Goal: Task Accomplishment & Management: Complete application form

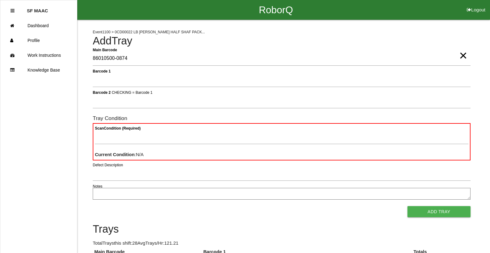
type Barcode "86010500-0874"
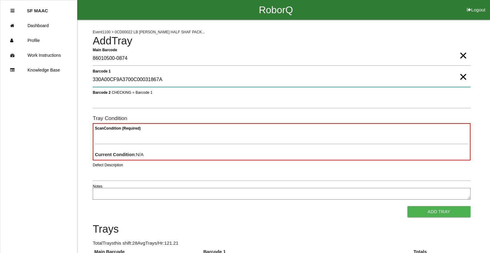
type 1 "330A00CF9A3700C00031867A"
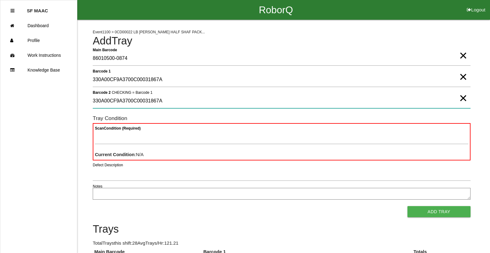
type 2 "330A00CF9A3700C00031867A"
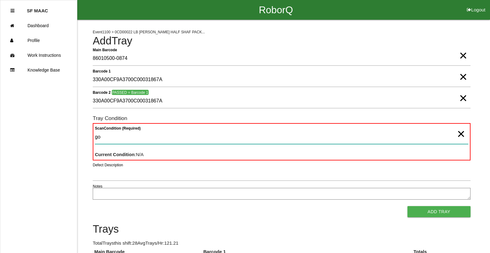
type Condition "goo"
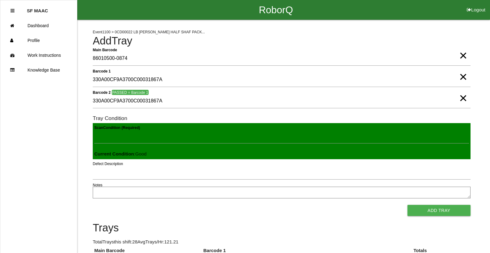
click at [407, 205] on button "Add Tray" at bounding box center [438, 210] width 63 height 11
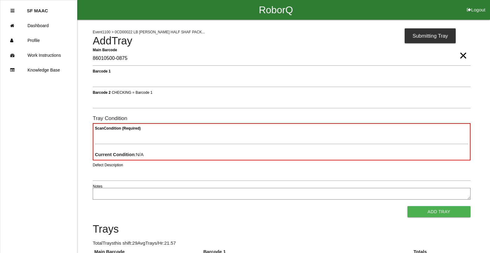
type Barcode "86010500-0875"
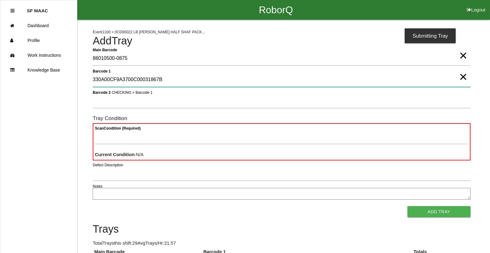
type 1 "330A00CF9A3700C00031867B"
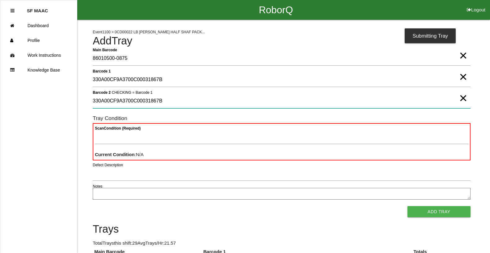
type 2 "330A00CF9A3700C00031867B"
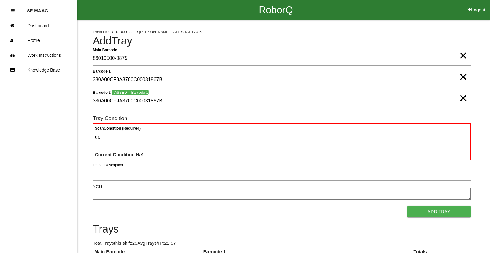
type Condition "goo"
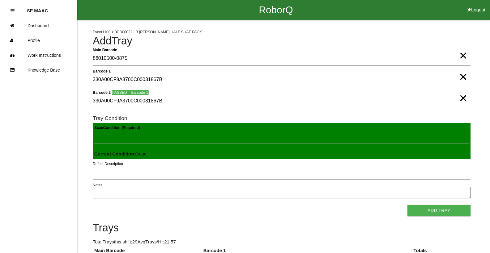
click at [407, 205] on button "Add Tray" at bounding box center [438, 210] width 63 height 11
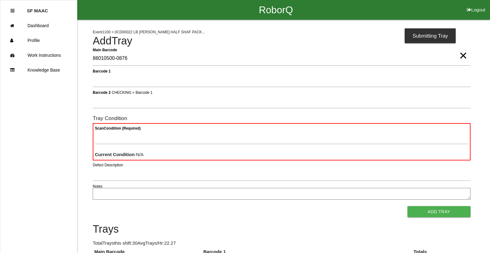
type Barcode "86010500-0876"
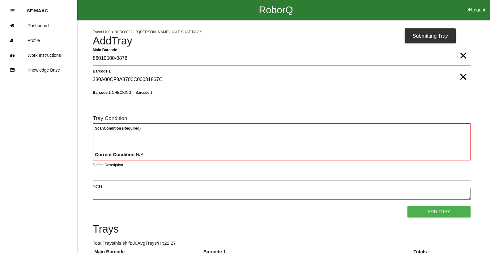
type 1 "330A00CF9A3700C00031867C"
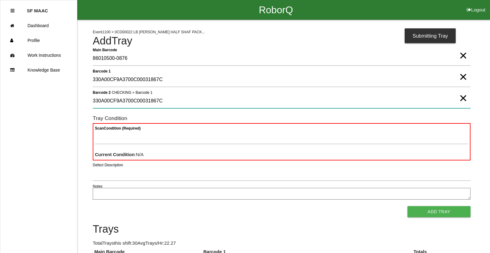
type 2 "330A00CF9A3700C00031867C"
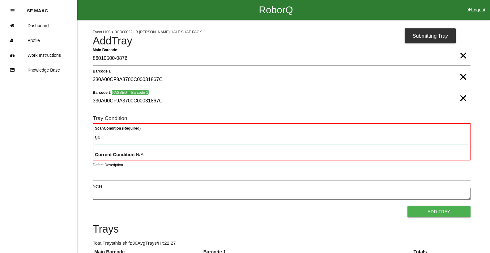
type Condition "goo"
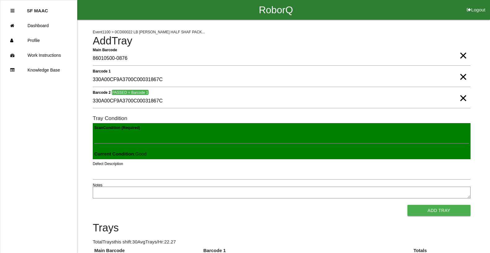
click at [407, 205] on button "Add Tray" at bounding box center [438, 210] width 63 height 11
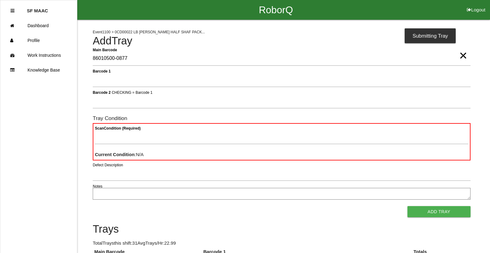
type Barcode "86010500-0877"
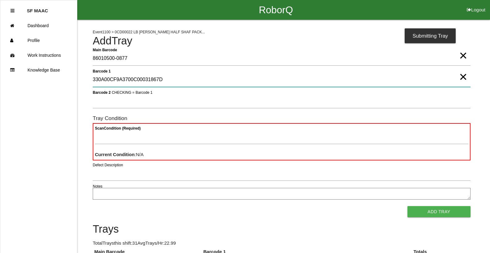
type 1 "330A00CF9A3700C00031867D"
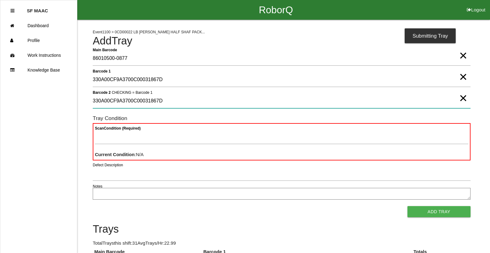
type 2 "330A00CF9A3700C00031867D"
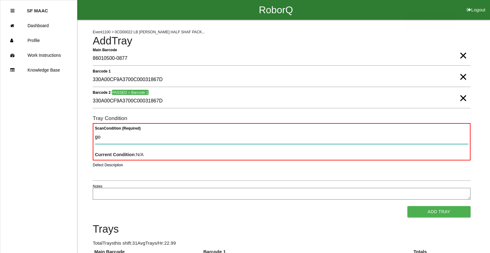
type Condition "goo"
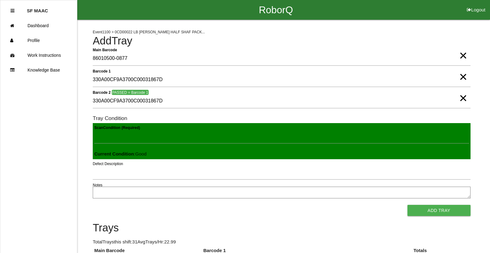
click at [407, 205] on button "Add Tray" at bounding box center [438, 210] width 63 height 11
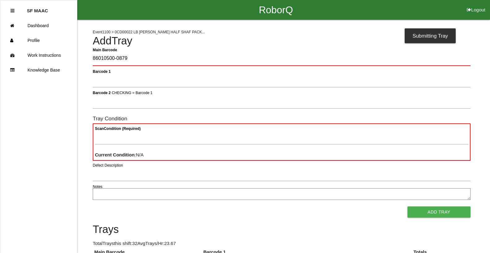
type Barcode "86010500-0879"
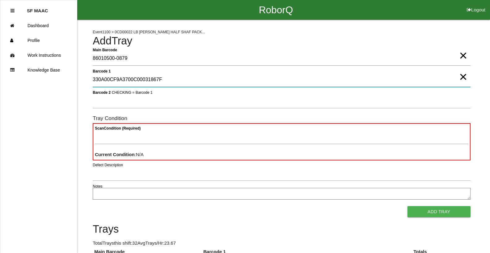
type 1 "330A00CF9A3700C00031867F"
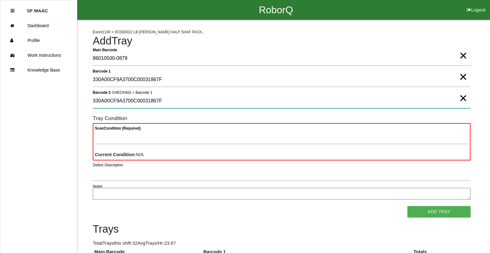
type 2 "330A00CF9A3700C00031867F"
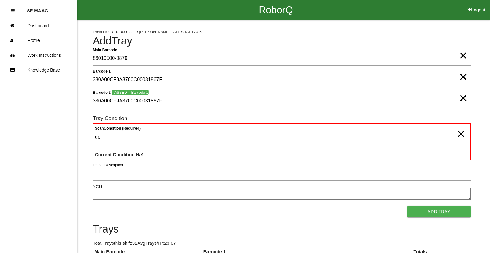
type Condition "goo"
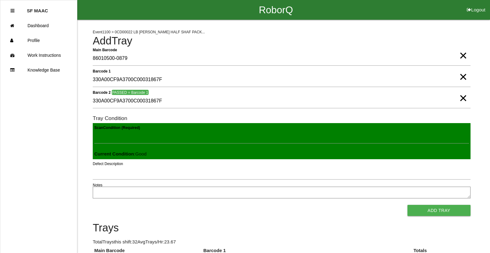
click at [407, 205] on button "Add Tray" at bounding box center [438, 210] width 63 height 11
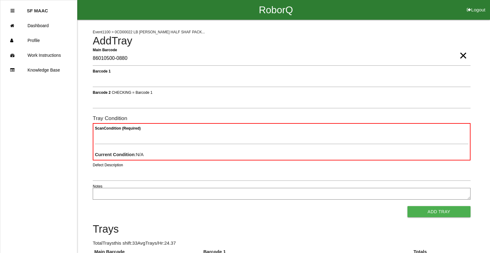
type Barcode "86010500-0880"
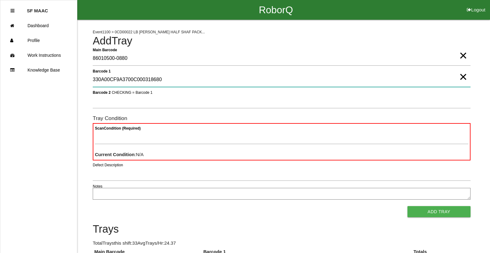
type 1 "330A00CF9A3700C000318680"
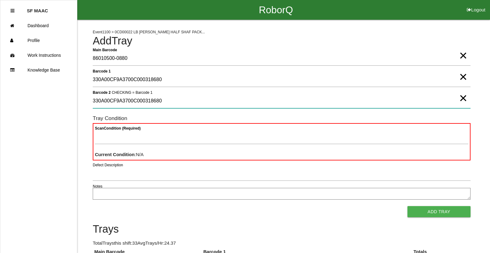
type 2 "330A00CF9A3700C000318680"
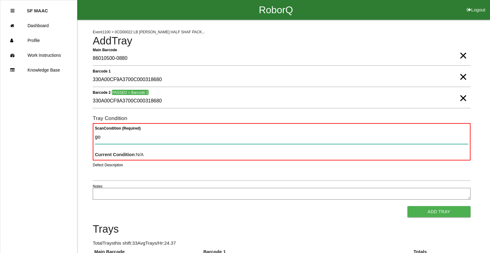
type Condition "goo"
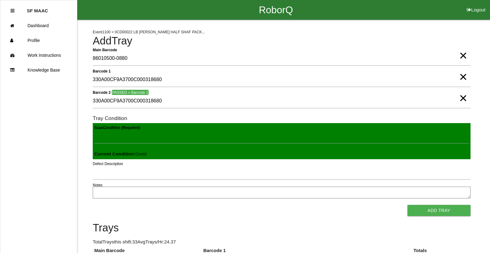
click at [407, 205] on button "Add Tray" at bounding box center [438, 210] width 63 height 11
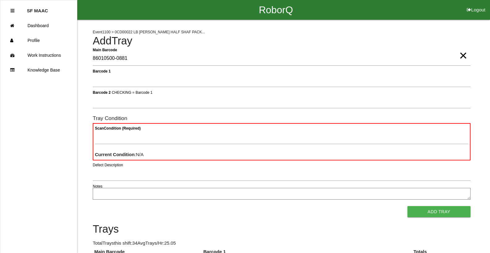
type Barcode "86010500-0881"
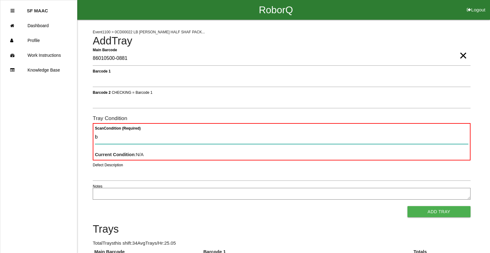
type Condition "ba"
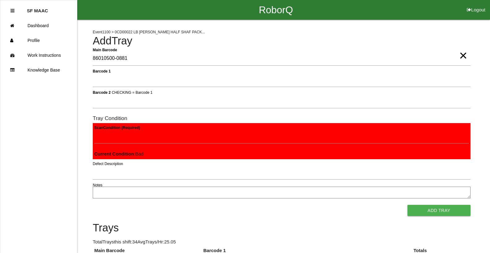
click at [407, 205] on button "Add Tray" at bounding box center [438, 210] width 63 height 11
